Goal: Navigation & Orientation: Find specific page/section

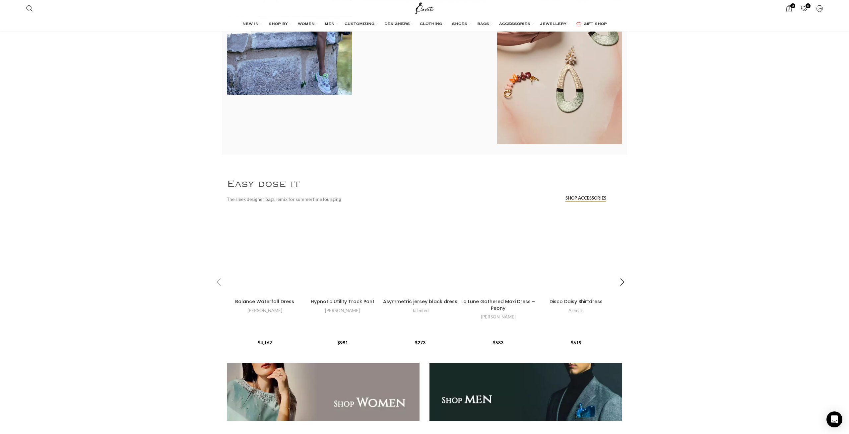
scroll to position [690, 0]
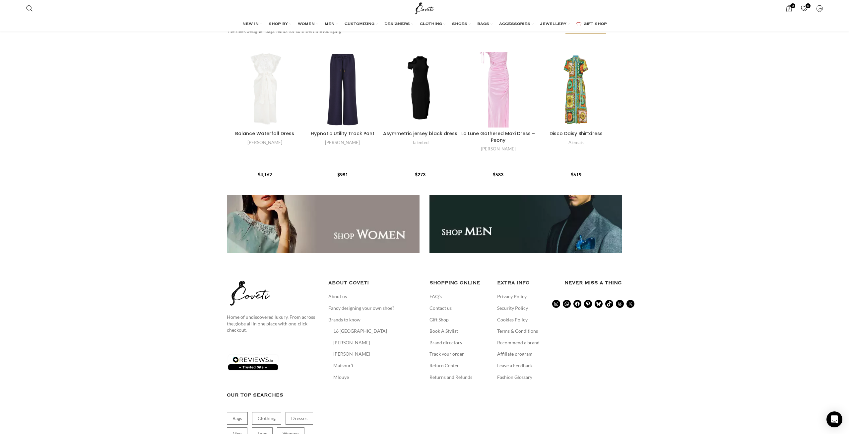
click at [359, 209] on link "Banner link" at bounding box center [323, 223] width 193 height 57
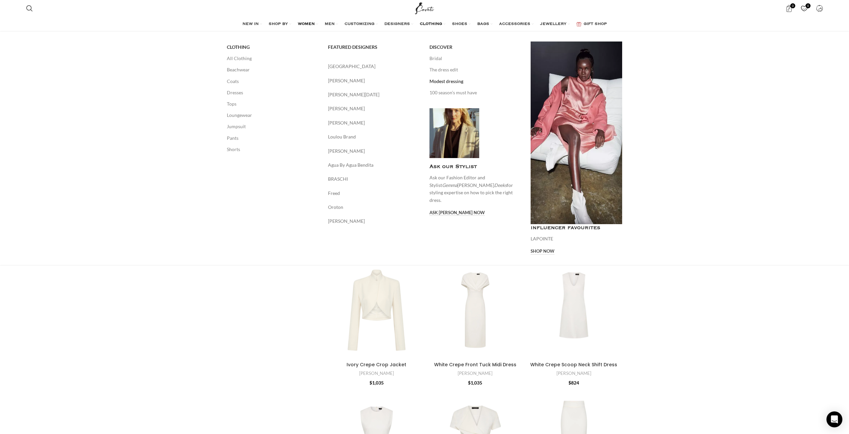
click at [452, 82] on link "Modest dressing" at bounding box center [476, 81] width 92 height 11
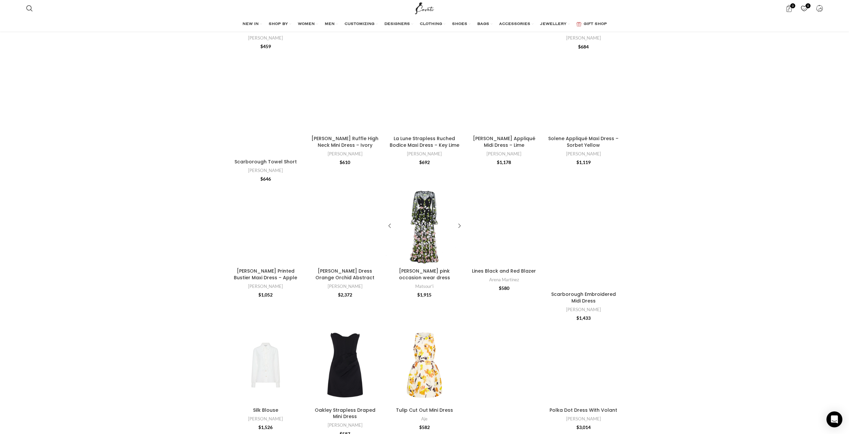
scroll to position [1070, 0]
